Goal: Transaction & Acquisition: Purchase product/service

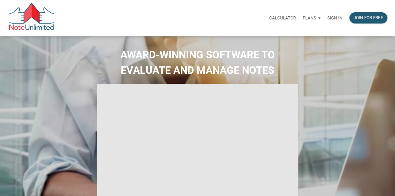
click at [335, 21] on div "Sign in" at bounding box center [335, 18] width 22 height 18
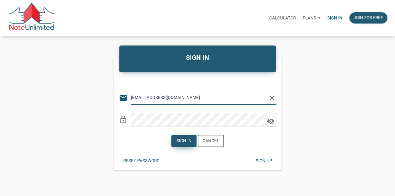
type input "[EMAIL_ADDRESS][DOMAIN_NAME]"
click at [181, 139] on div "Sign in" at bounding box center [184, 141] width 15 height 7
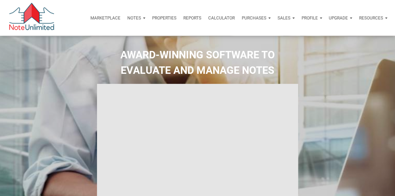
type input "Introduction to new features"
select select
click at [104, 17] on p "Marketplace" at bounding box center [105, 17] width 30 height 5
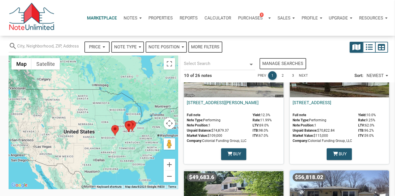
select select
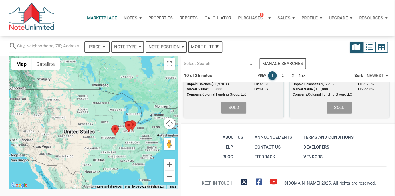
scroll to position [578, 0]
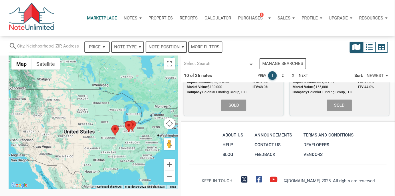
click at [282, 74] on link "2" at bounding box center [283, 75] width 9 height 9
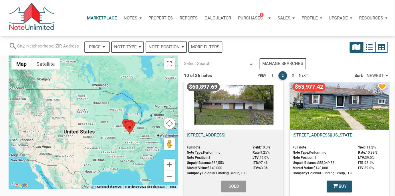
scroll to position [0, 0]
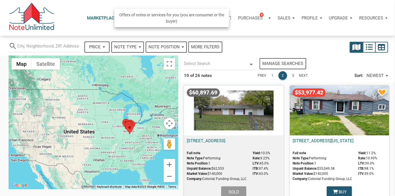
click at [267, 18] on div "Purchases 8" at bounding box center [255, 17] width 40 height 17
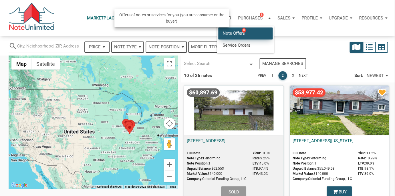
click at [235, 33] on link "Note Offers 8" at bounding box center [245, 33] width 54 height 12
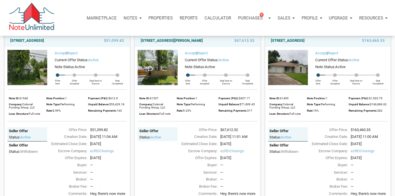
scroll to position [227, 0]
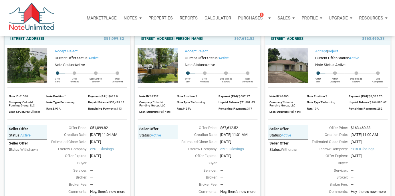
click at [166, 64] on img at bounding box center [158, 65] width 40 height 35
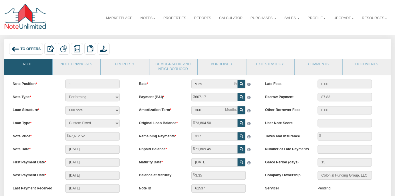
click at [27, 46] on div "To Offers" at bounding box center [26, 49] width 34 height 12
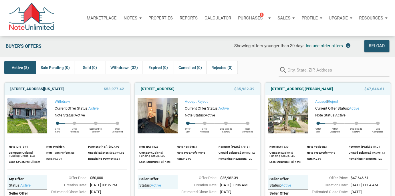
click at [34, 87] on link "[STREET_ADDRESS][US_STATE]" at bounding box center [37, 89] width 54 height 7
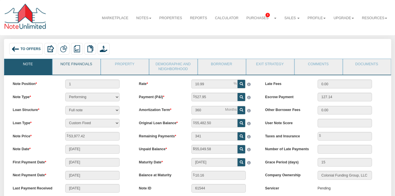
click at [73, 65] on link "Note Financials" at bounding box center [76, 66] width 47 height 14
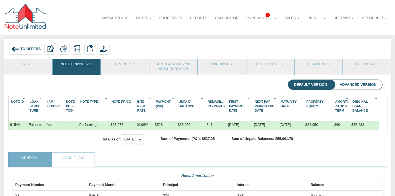
scroll to position [92, 370]
click at [32, 64] on link "Note" at bounding box center [27, 66] width 47 height 14
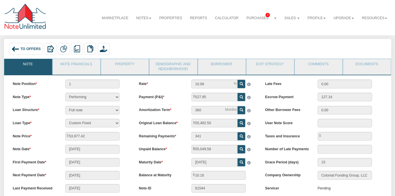
click at [22, 48] on span "To Offers" at bounding box center [30, 49] width 20 height 4
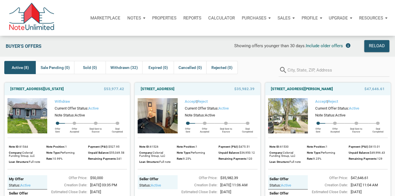
click at [98, 51] on div "Buyer's Offers" at bounding box center [61, 46] width 117 height 12
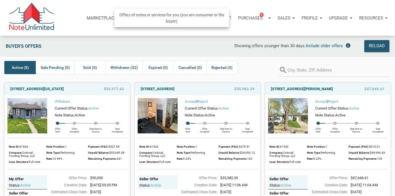
click at [265, 16] on div "Purchases 8" at bounding box center [255, 17] width 40 height 17
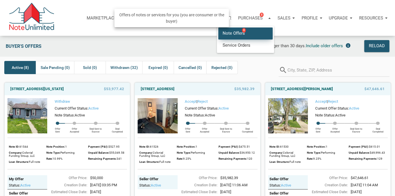
click at [237, 33] on link "Note Offers 8" at bounding box center [245, 33] width 54 height 12
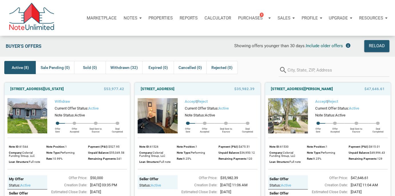
click at [149, 49] on div "Showing offers younger than 30 days. Include older offers" at bounding box center [237, 46] width 234 height 12
click at [115, 47] on div "Buyer's Offers" at bounding box center [61, 46] width 117 height 12
click at [205, 46] on div "Showing offers younger than 30 days. Include older offers" at bounding box center [237, 46] width 234 height 12
click at [314, 16] on p "Profile" at bounding box center [310, 17] width 16 height 5
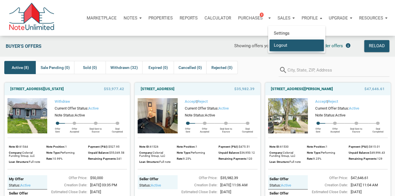
click at [283, 44] on link "Logout" at bounding box center [297, 45] width 54 height 12
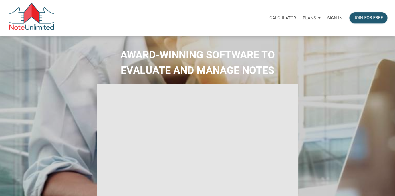
select select
type input "Introduction to new features"
select select
